Goal: Share content: Share content

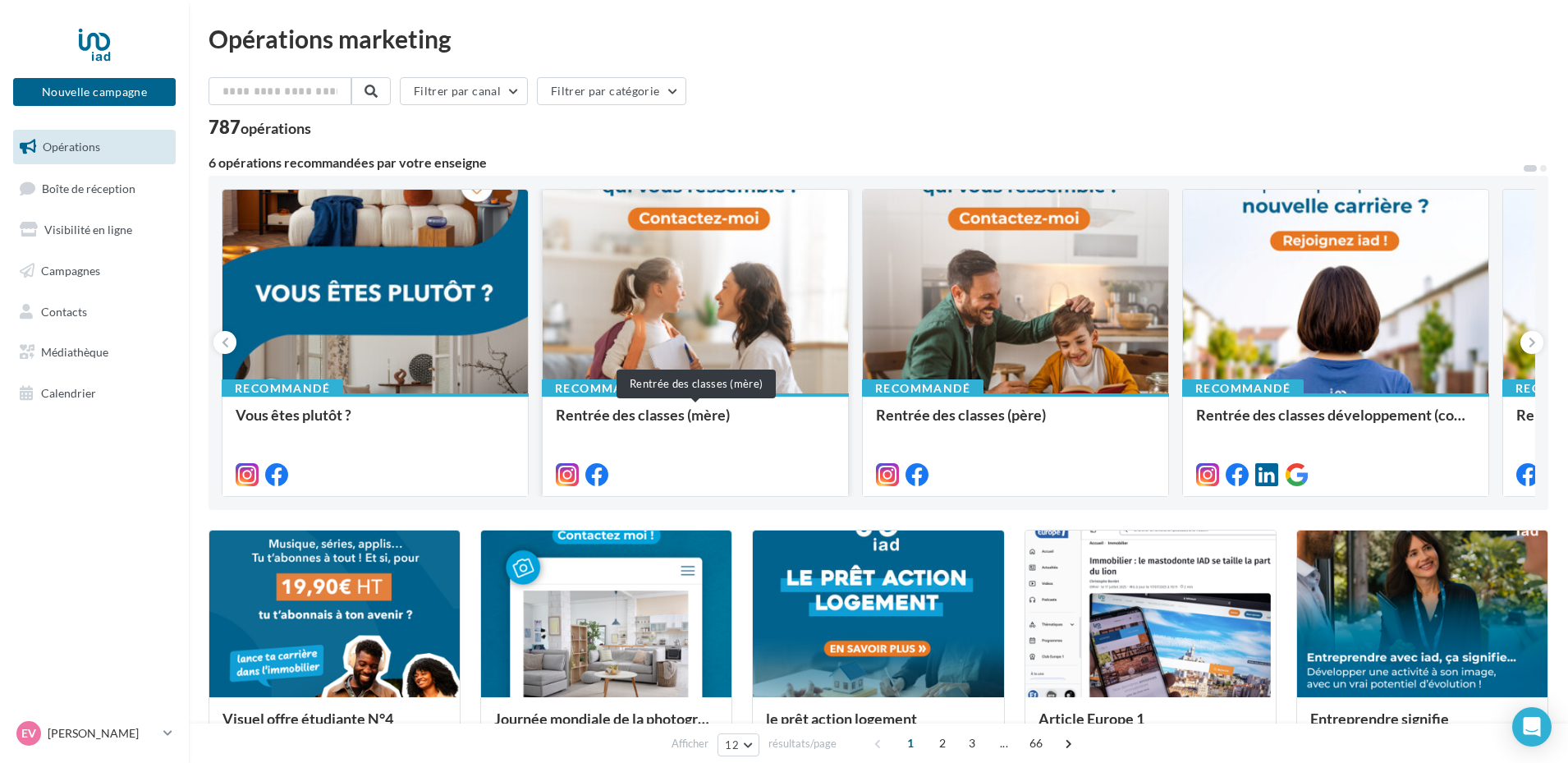
click at [638, 410] on div "Rentrée des classes (mère)" at bounding box center [694, 423] width 279 height 33
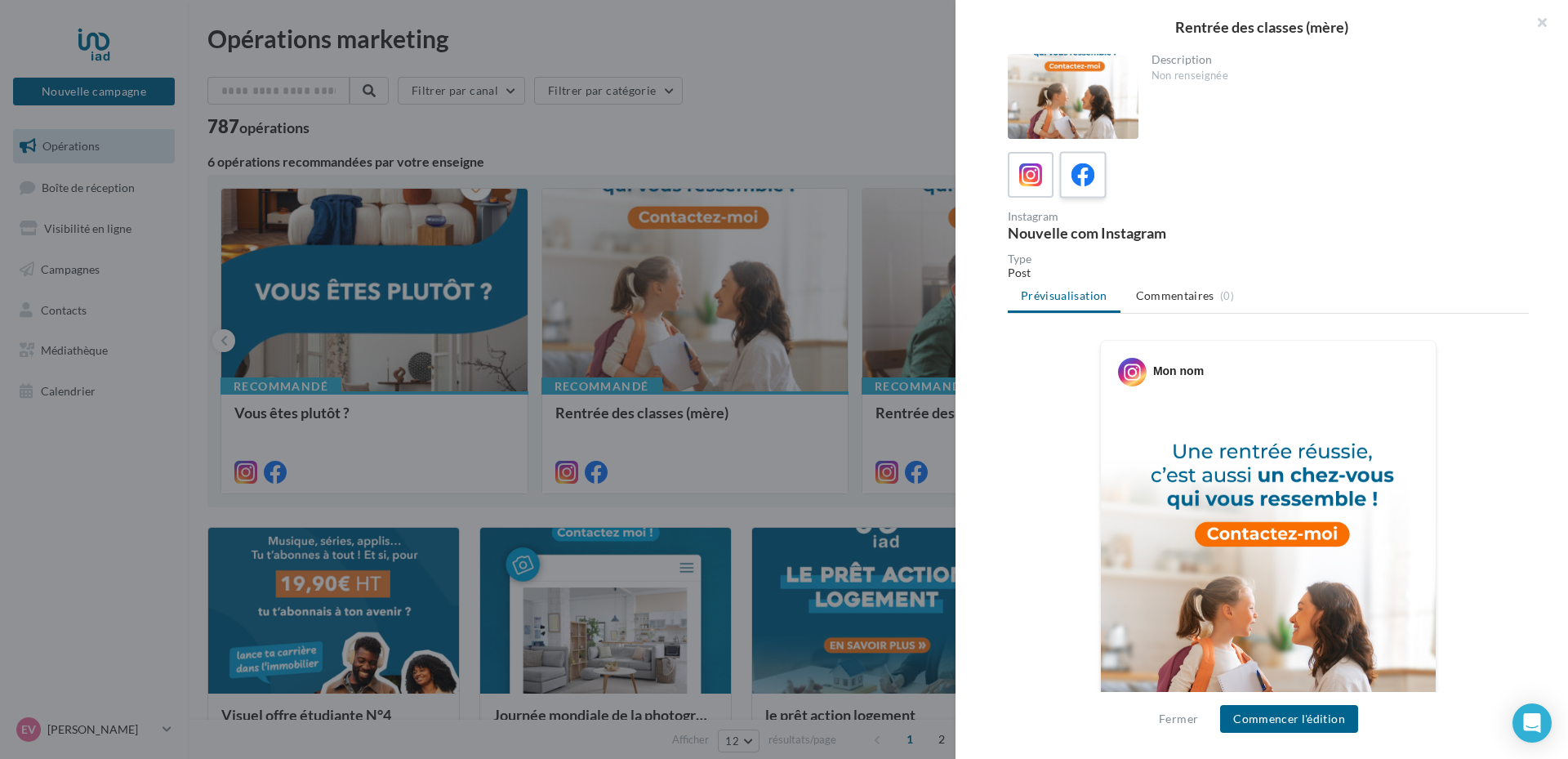
click at [1095, 168] on div at bounding box center [1083, 175] width 30 height 30
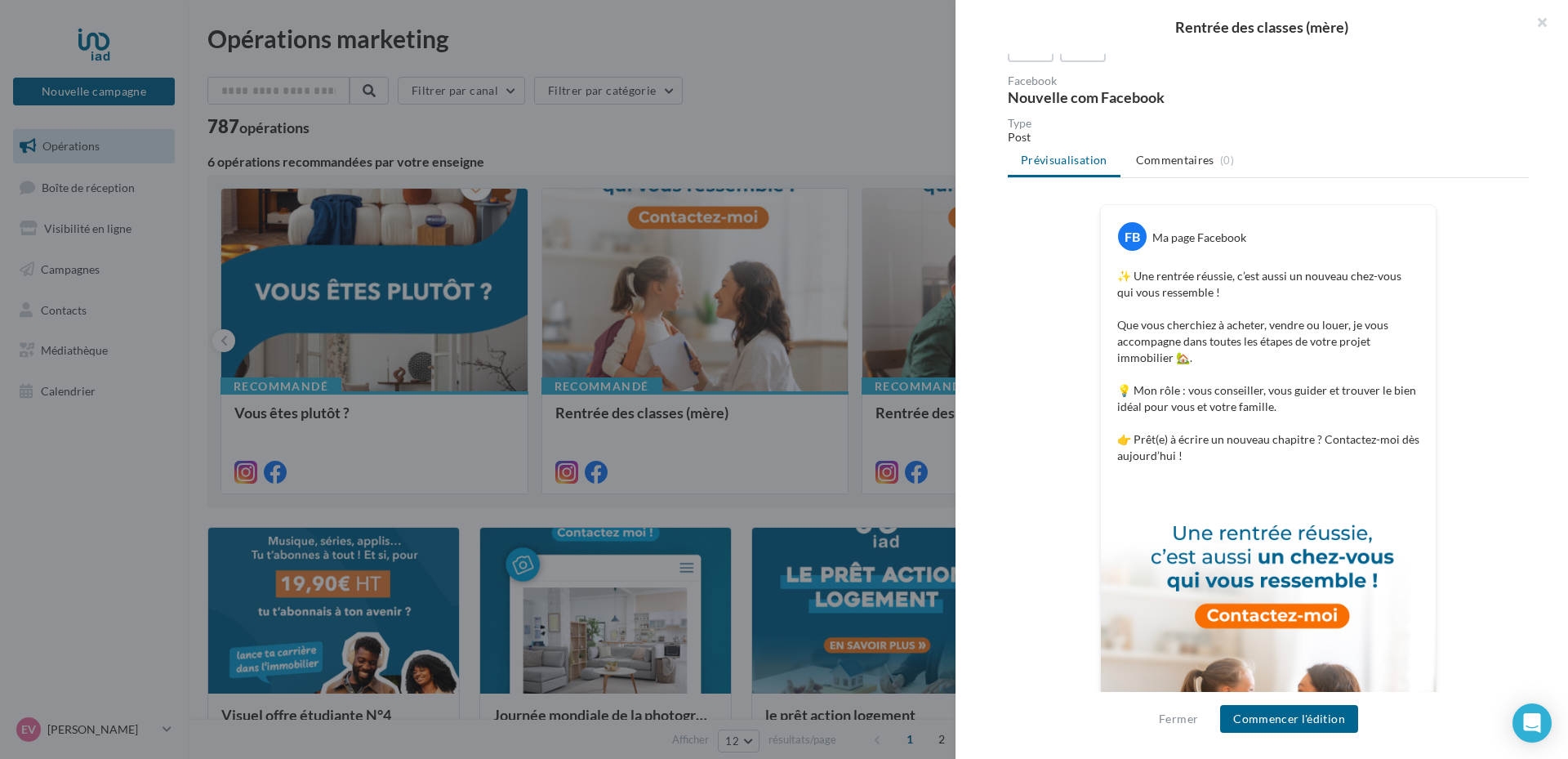
scroll to position [112, 0]
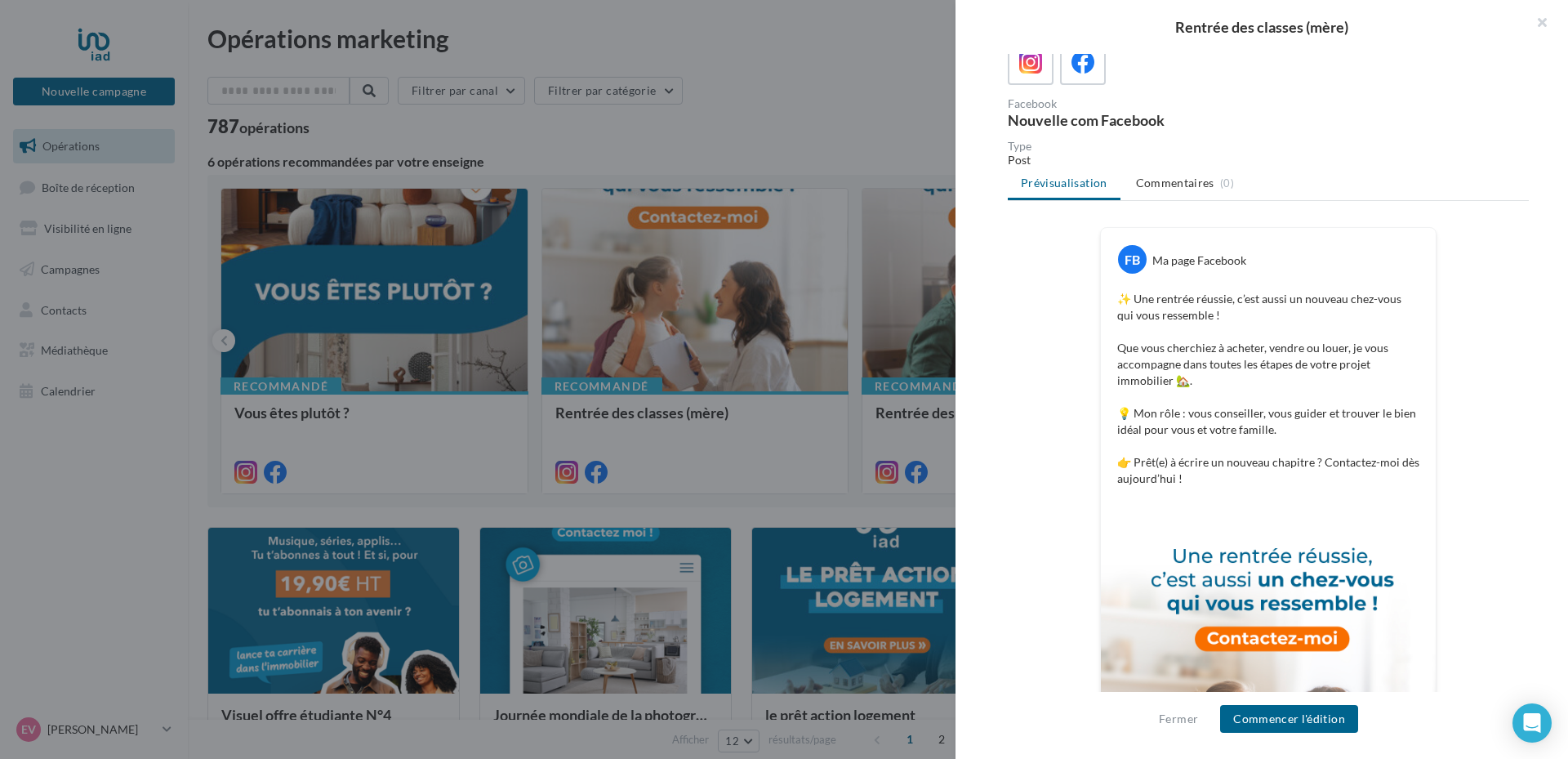
click at [1062, 298] on div "FB Ma page Facebook ✨ Une rentrée réussie, c’est aussi un nouveau chez-vous qui…" at bounding box center [1268, 590] width 521 height 724
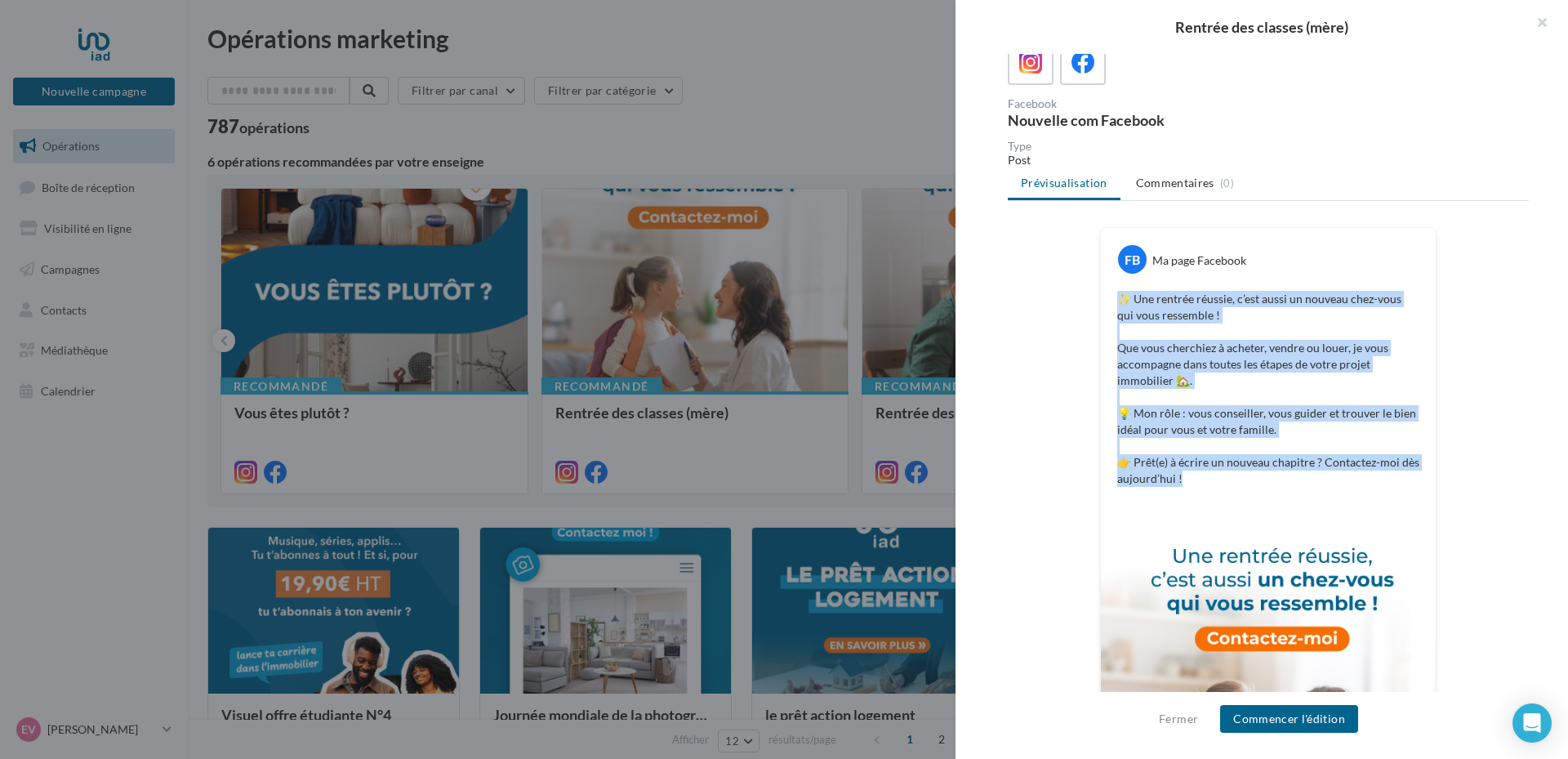
drag, startPoint x: 1115, startPoint y: 297, endPoint x: 1391, endPoint y: 496, distance: 340.3
click at [1391, 496] on div "FB Ma page Facebook ✨ Une rentrée réussie, c’est aussi un nouveau chez-vous qui…" at bounding box center [1267, 368] width 335 height 280
copy p "✨ Une rentrée réussie, c’est aussi un nouveau chez-vous qui vous ressemble ! Qu…"
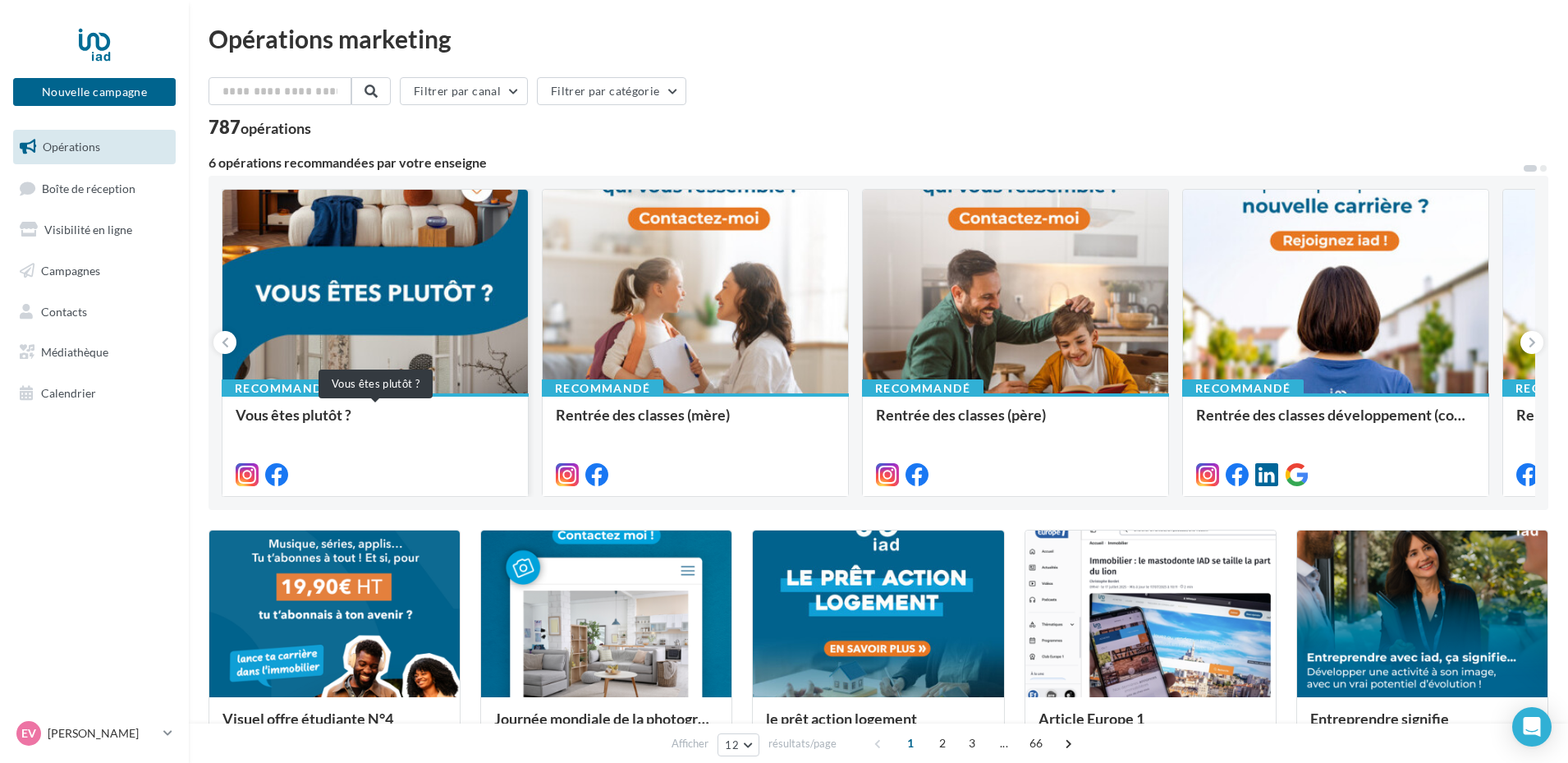
click at [336, 424] on div "Vous êtes plutôt ?" at bounding box center [375, 423] width 279 height 33
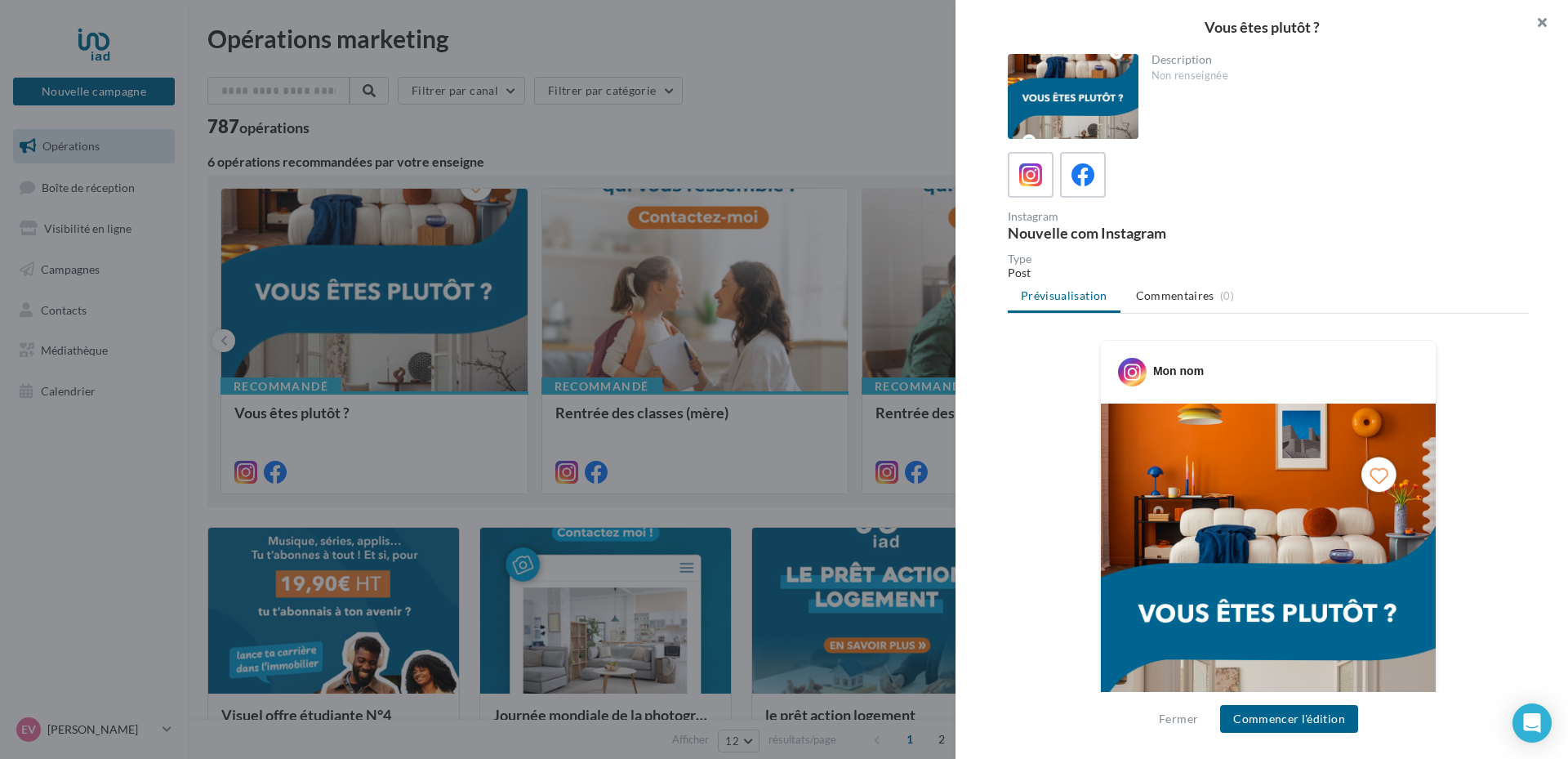
click at [1545, 21] on button "button" at bounding box center [1535, 24] width 66 height 49
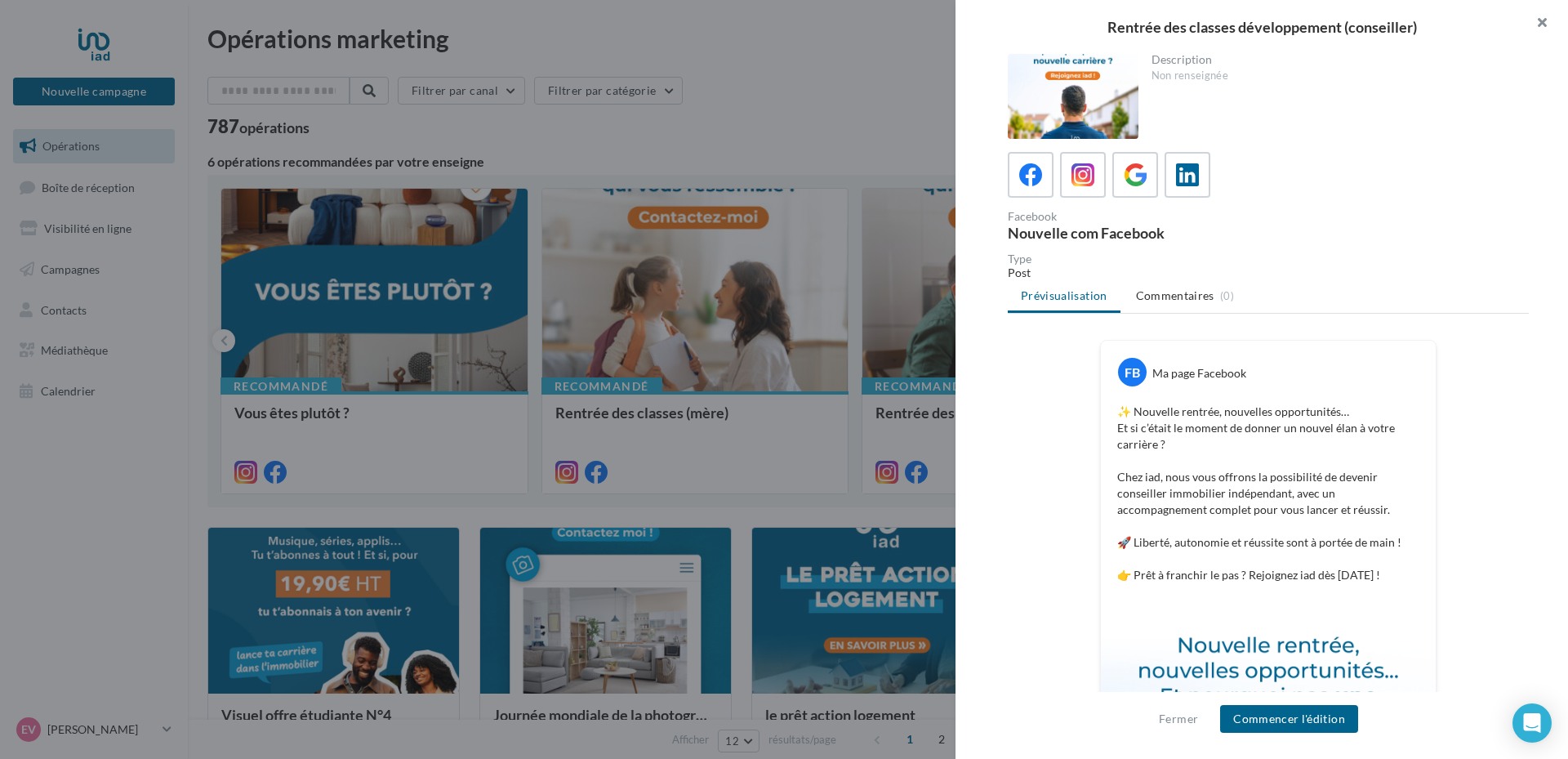
click at [1539, 24] on button "button" at bounding box center [1535, 24] width 66 height 49
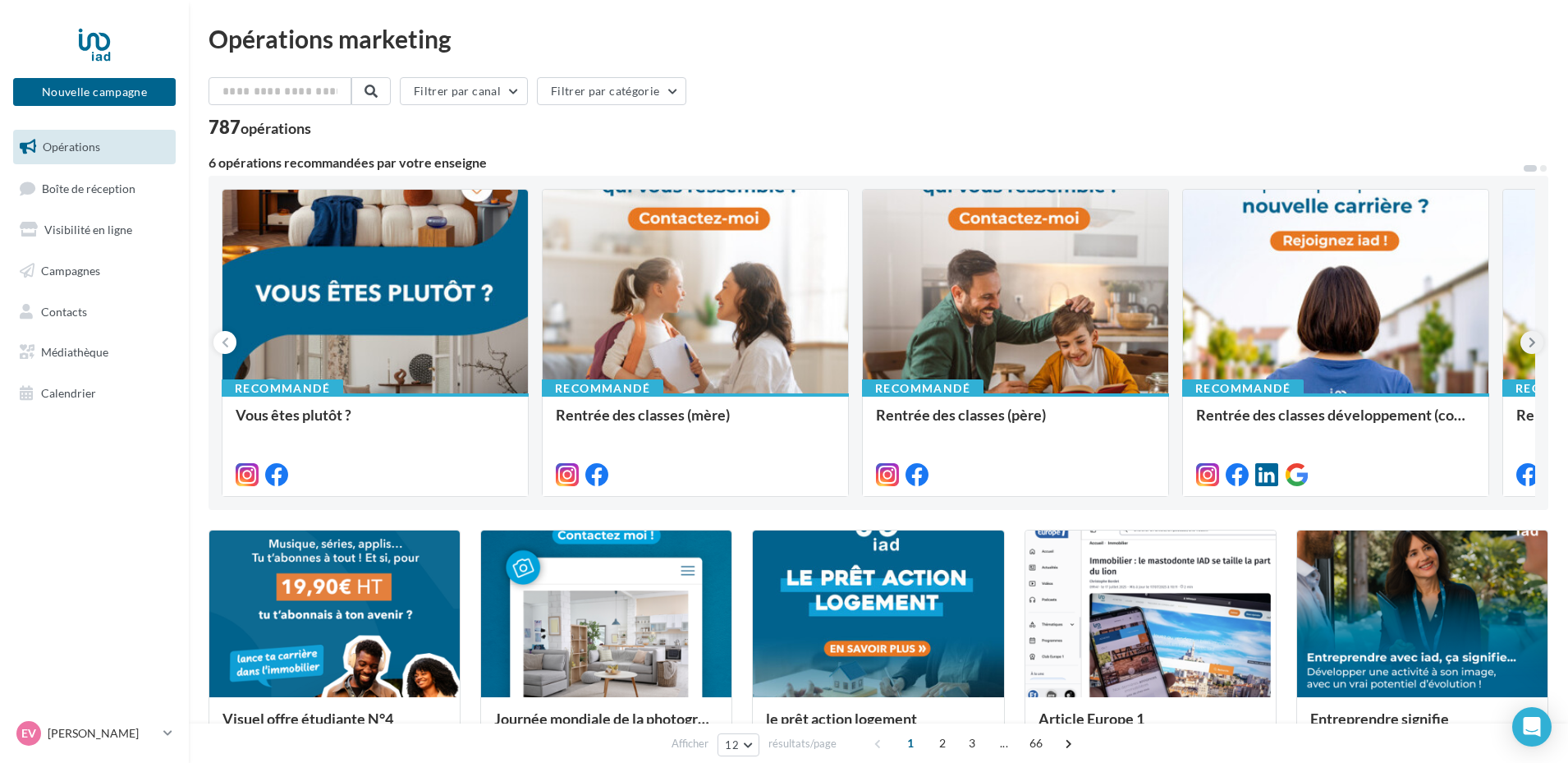
click at [1534, 341] on icon at bounding box center [1532, 342] width 8 height 17
